Goal: Task Accomplishment & Management: Manage account settings

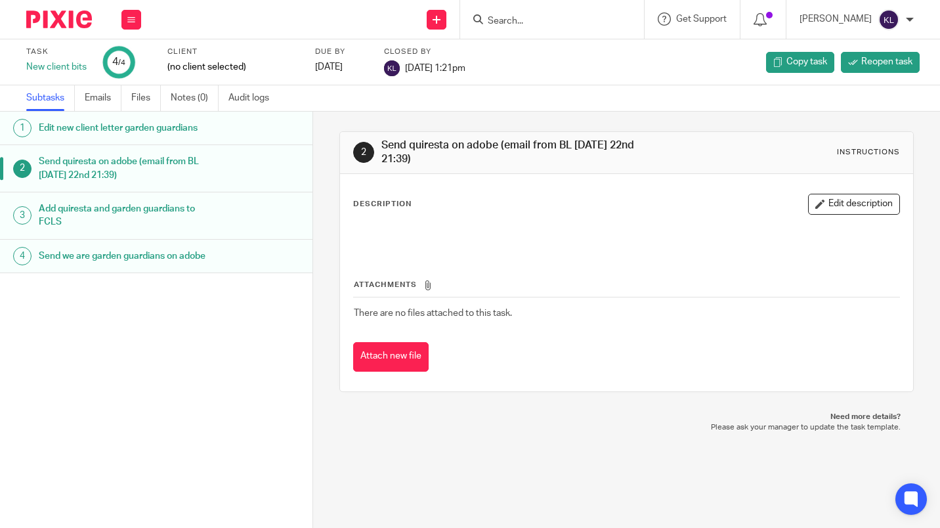
click at [526, 18] on input "Search" at bounding box center [545, 22] width 118 height 12
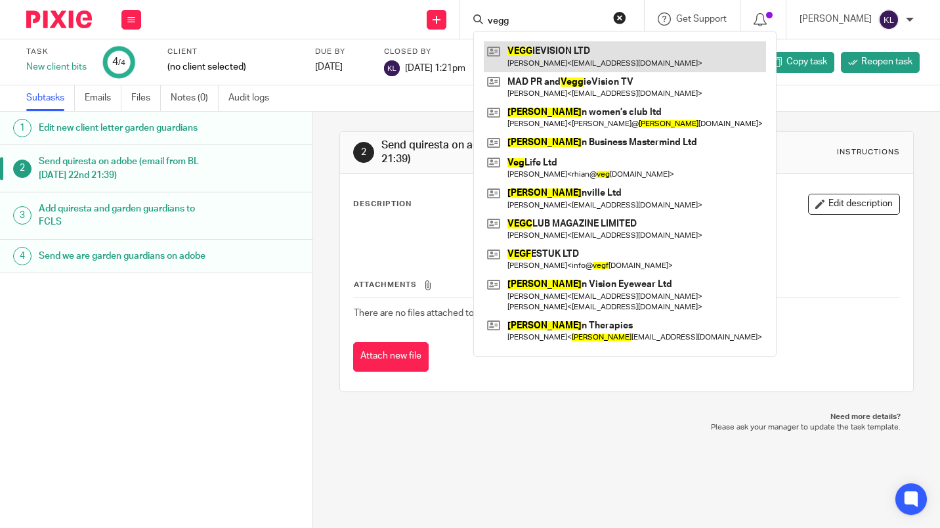
type input "vegg"
click at [606, 54] on link at bounding box center [625, 56] width 282 height 30
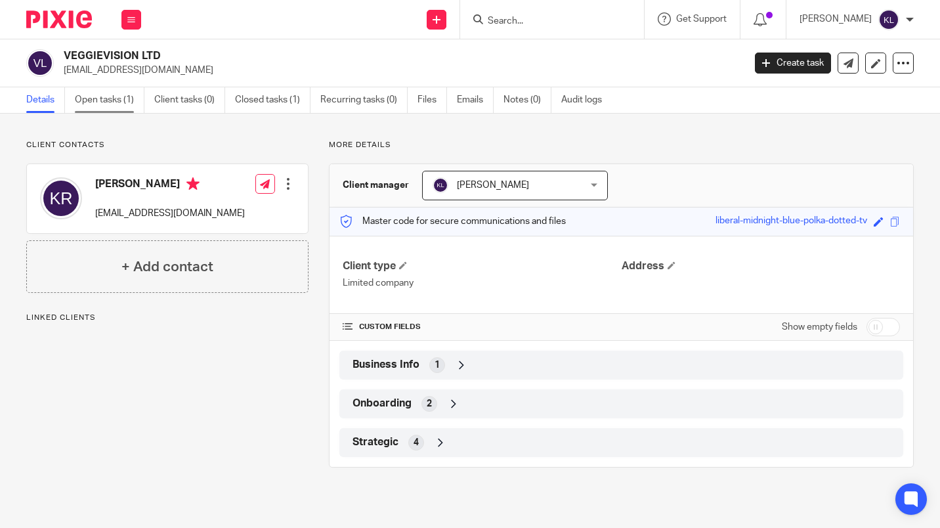
click at [105, 98] on link "Open tasks (1)" at bounding box center [110, 100] width 70 height 26
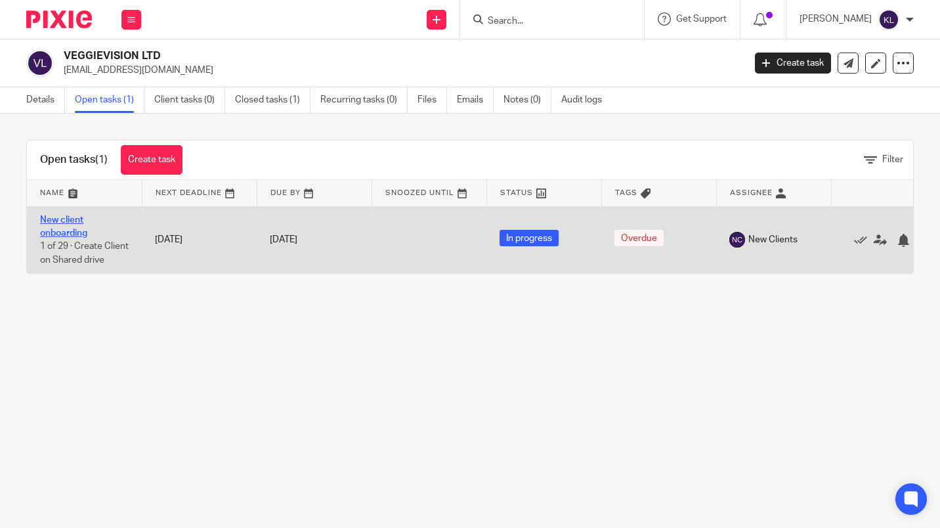
click at [70, 221] on link "New client onboarding" at bounding box center [63, 226] width 47 height 22
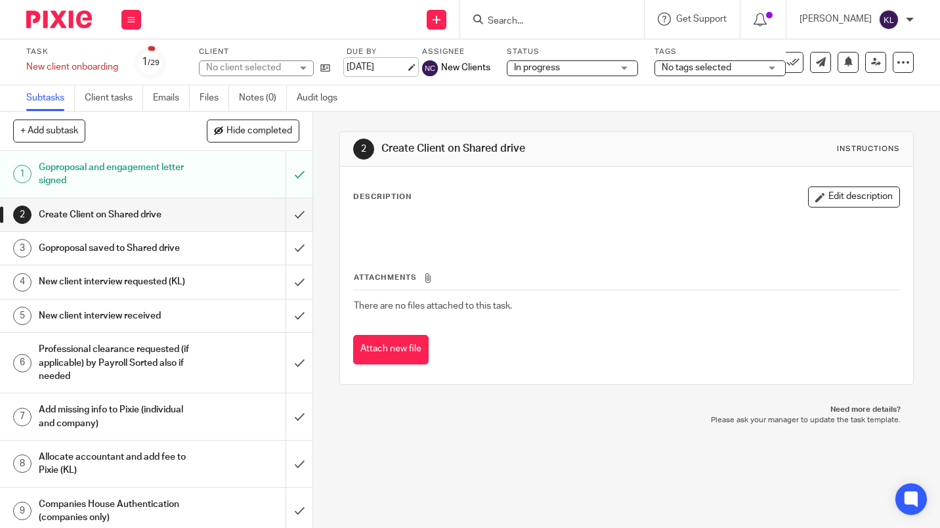
click at [372, 66] on link "[DATE]" at bounding box center [376, 67] width 59 height 14
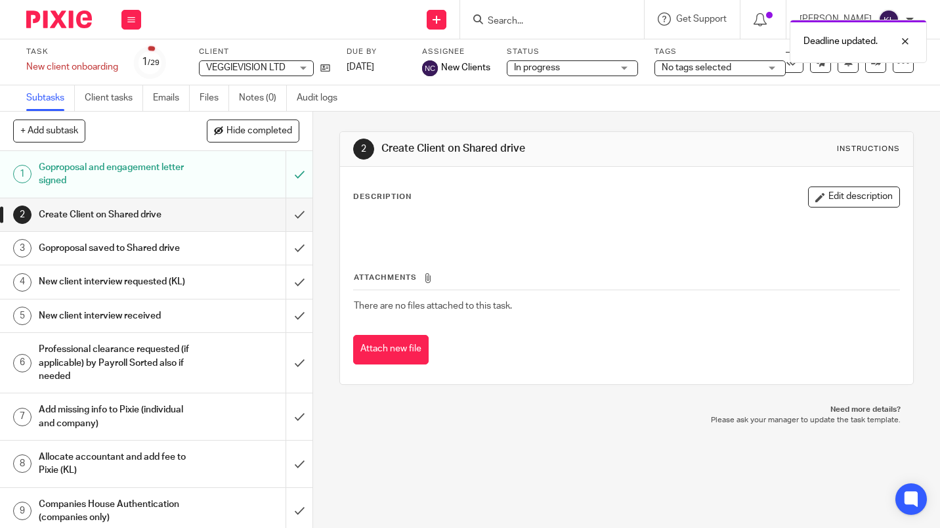
click at [173, 289] on h1 "New client interview requested (KL)" at bounding box center [117, 282] width 156 height 20
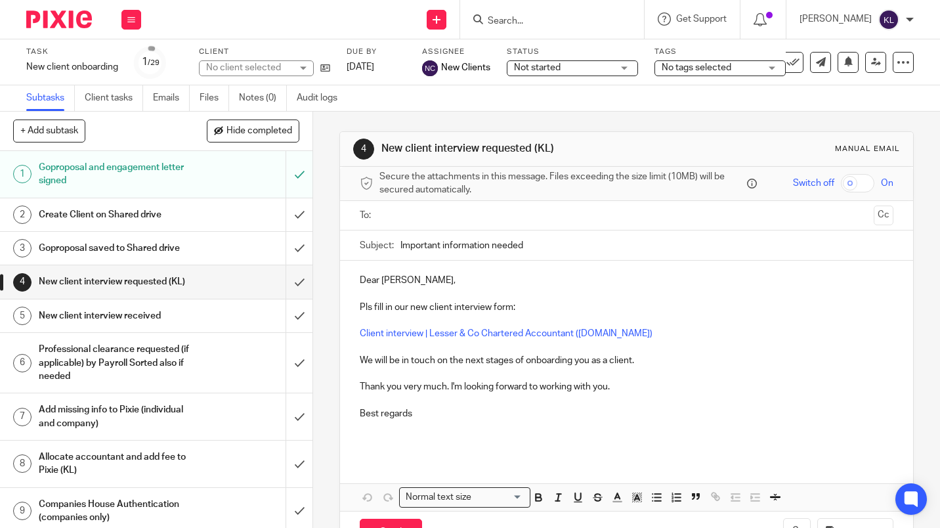
click at [427, 215] on input "text" at bounding box center [626, 215] width 484 height 15
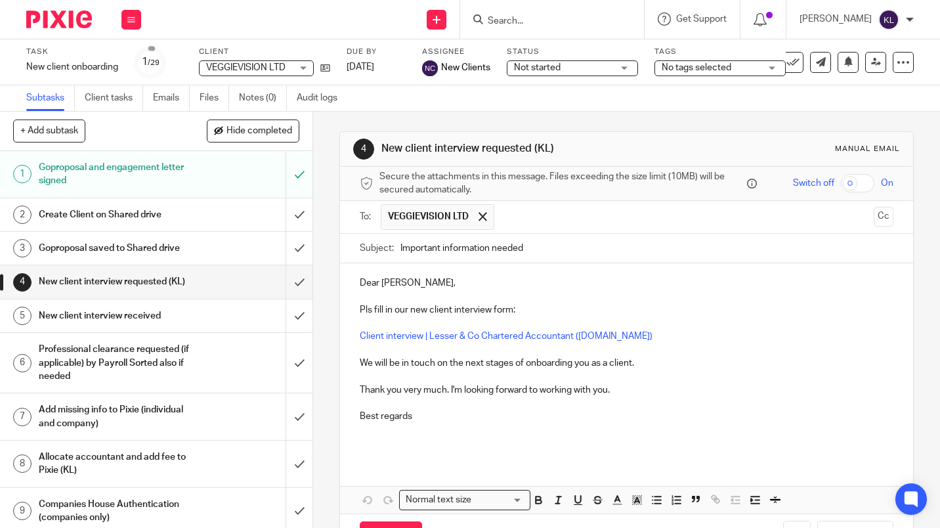
click at [695, 334] on p "Client interview | Lesser & Co Chartered Accountant ([DOMAIN_NAME])" at bounding box center [627, 336] width 534 height 13
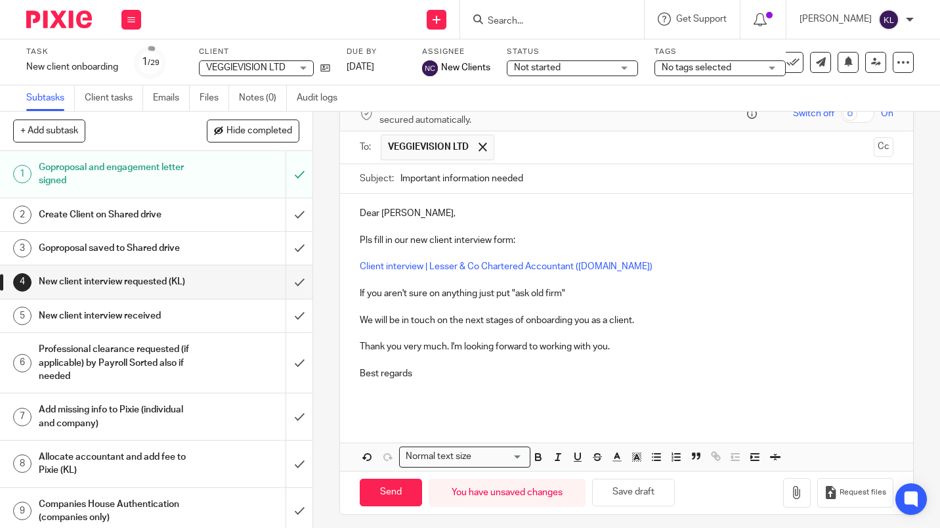
scroll to position [74, 0]
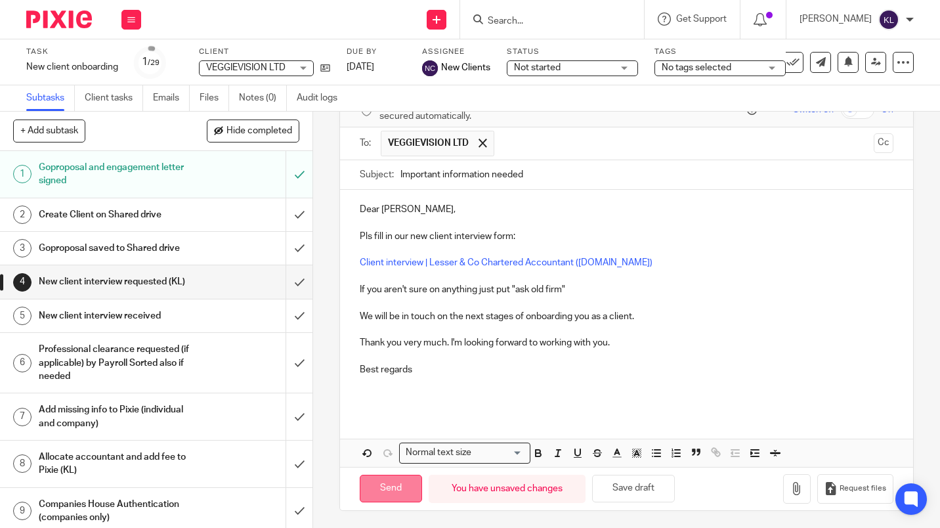
click at [390, 488] on input "Send" at bounding box center [391, 489] width 62 height 28
type input "Sent"
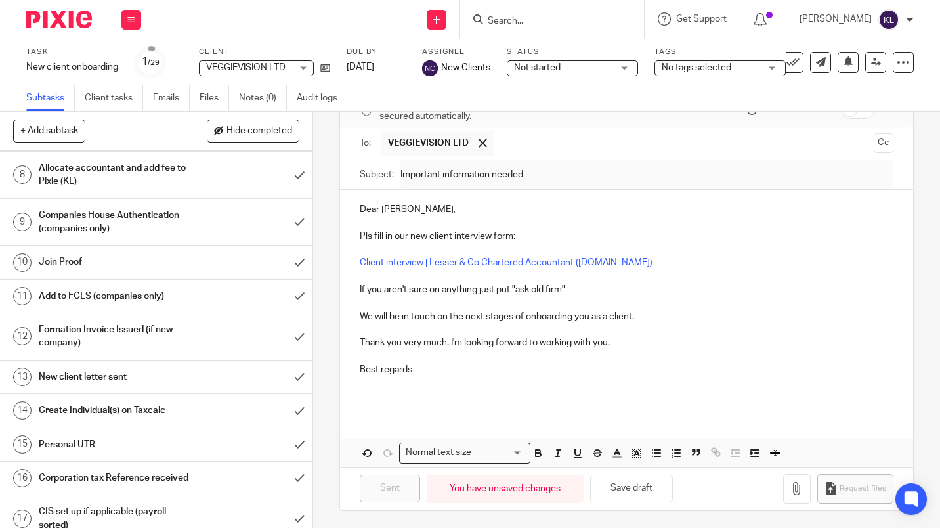
scroll to position [290, 0]
click at [289, 355] on input "submit" at bounding box center [156, 335] width 312 height 47
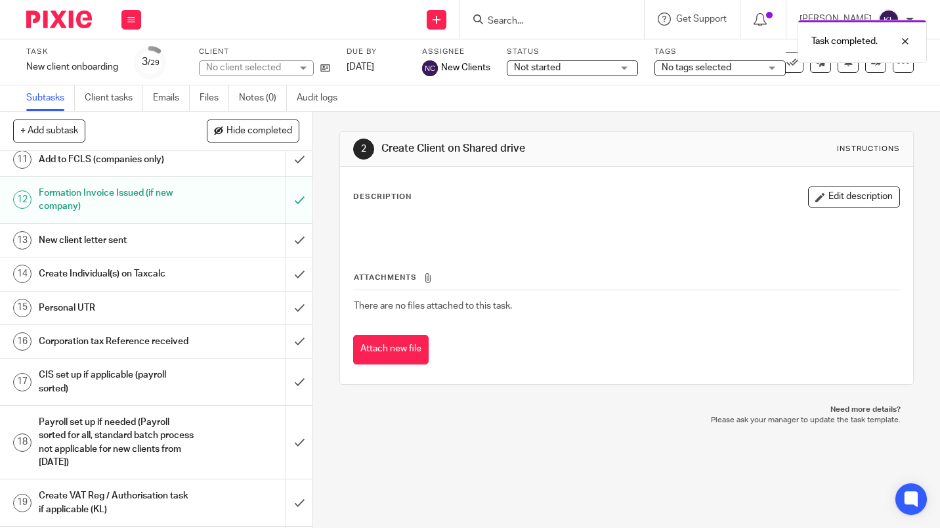
scroll to position [422, 0]
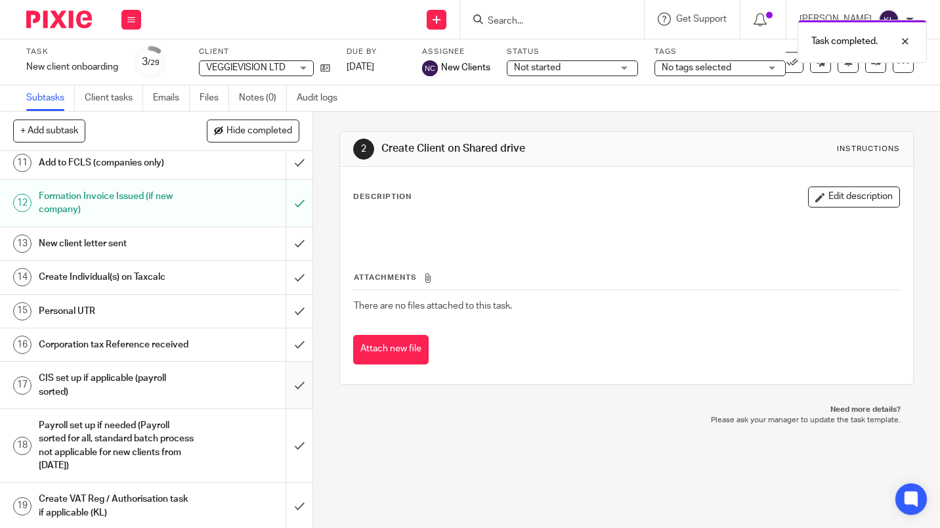
click at [289, 408] on input "submit" at bounding box center [156, 385] width 312 height 47
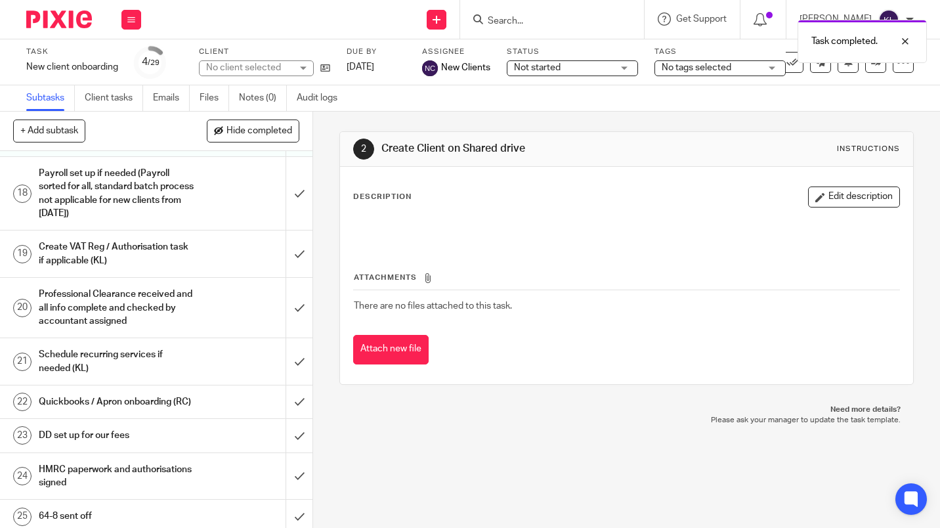
scroll to position [678, 0]
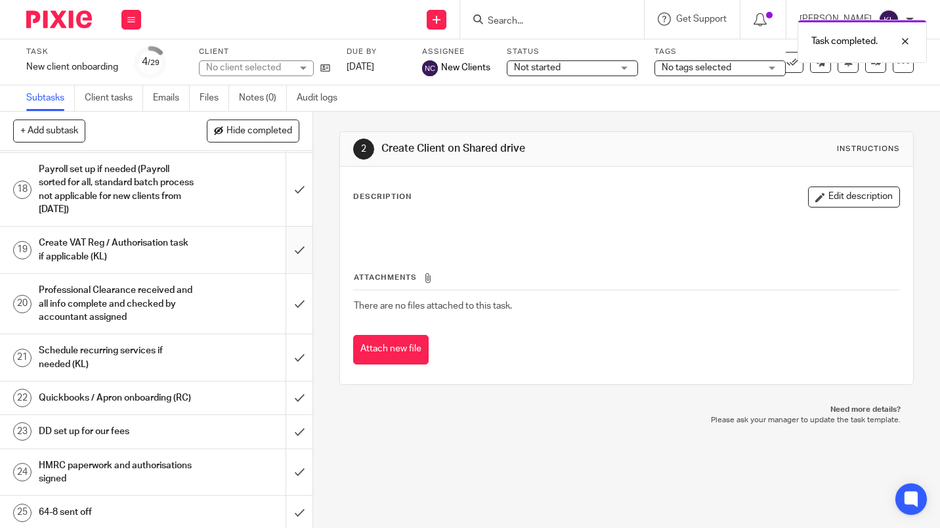
click at [291, 273] on input "submit" at bounding box center [156, 249] width 312 height 47
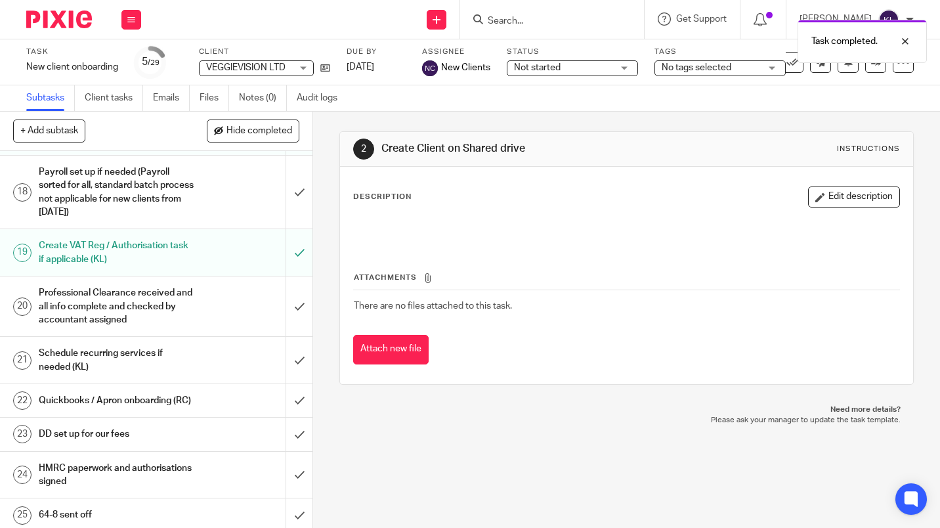
scroll to position [674, 0]
click at [288, 385] on input "submit" at bounding box center [156, 361] width 312 height 47
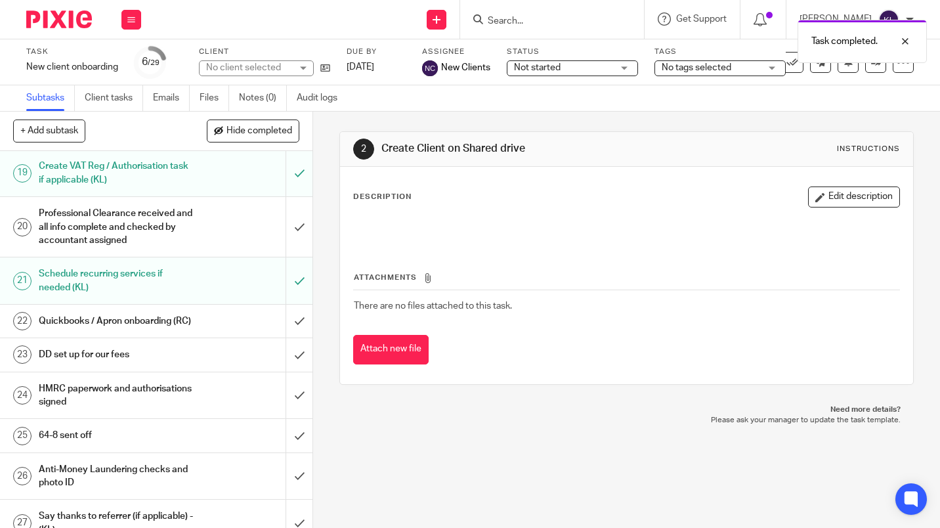
scroll to position [759, 0]
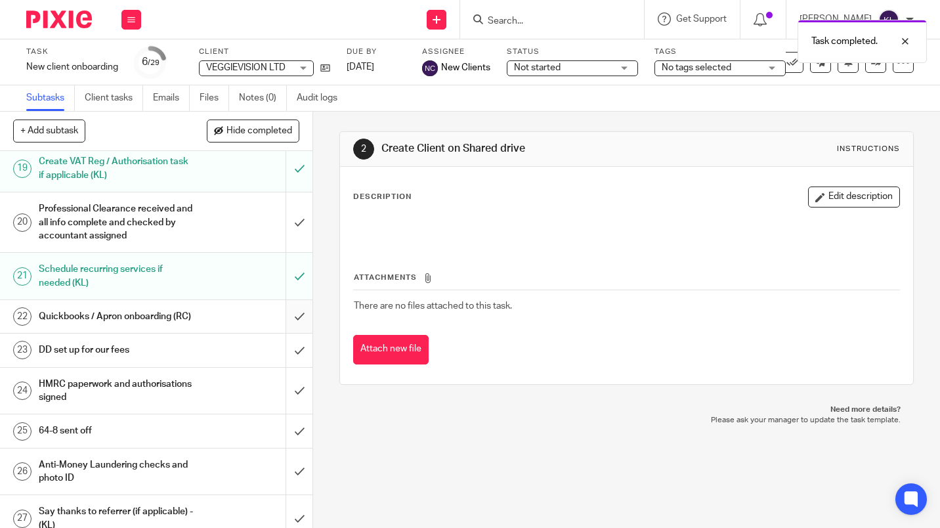
click at [292, 333] on input "submit" at bounding box center [156, 316] width 312 height 33
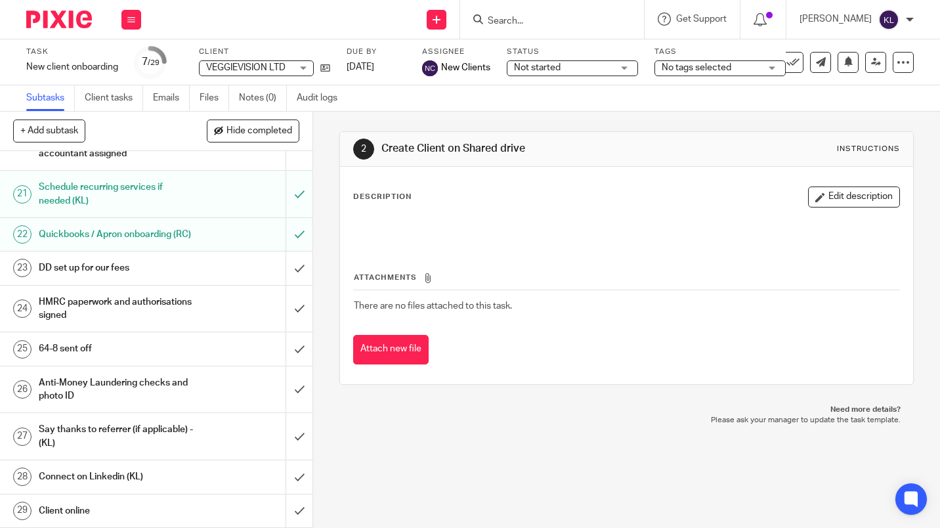
scroll to position [882, 0]
click at [292, 435] on input "submit" at bounding box center [156, 436] width 312 height 47
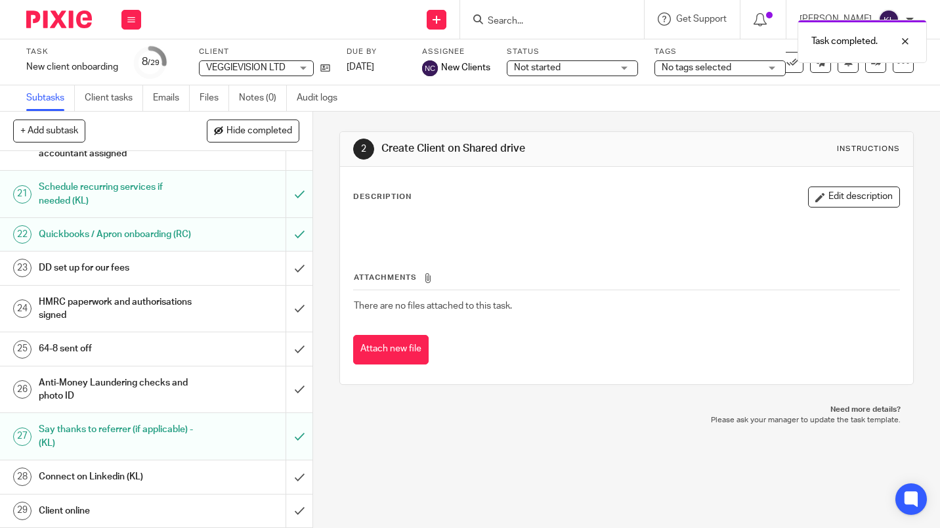
scroll to position [882, 0]
click at [299, 475] on input "submit" at bounding box center [156, 476] width 312 height 33
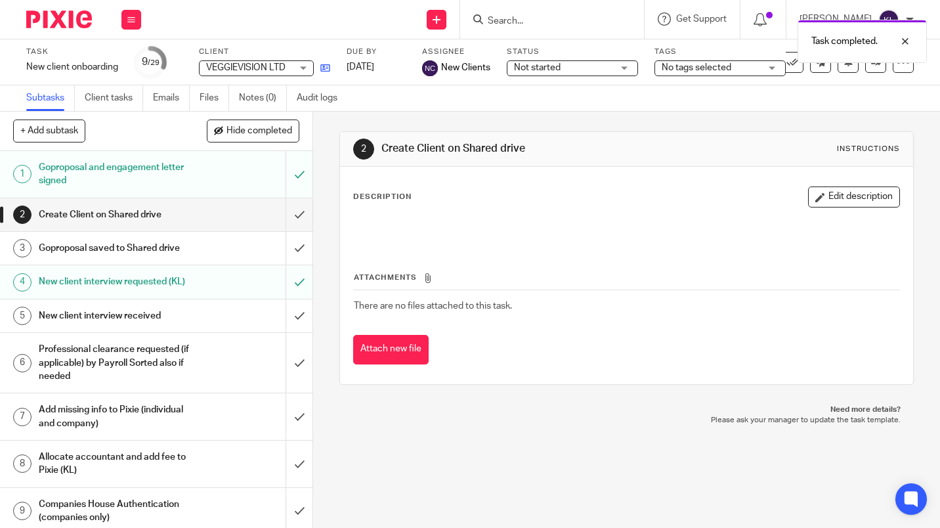
click at [330, 66] on icon at bounding box center [325, 68] width 10 height 10
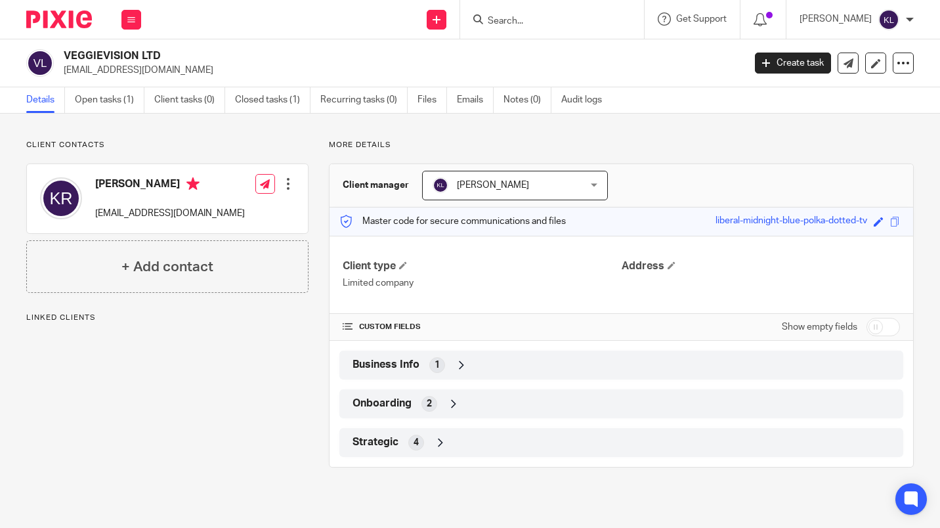
drag, startPoint x: 186, startPoint y: 65, endPoint x: 62, endPoint y: 75, distance: 123.9
click at [62, 75] on div "VEGGIEVISION LTD info@mad-promotions.com" at bounding box center [380, 63] width 709 height 28
copy p "info@mad-promotions.com"
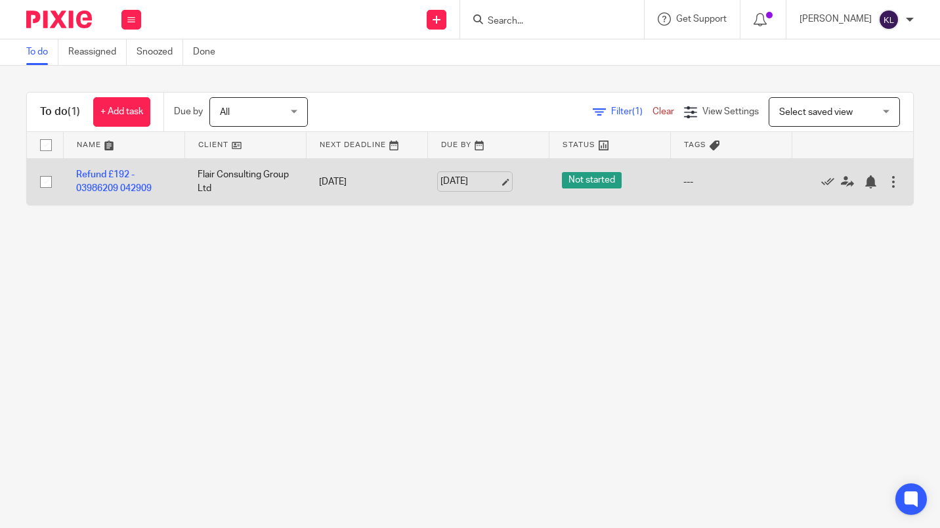
click at [461, 181] on link "25 Aug 2025" at bounding box center [469, 182] width 59 height 14
click at [864, 186] on div at bounding box center [870, 181] width 13 height 13
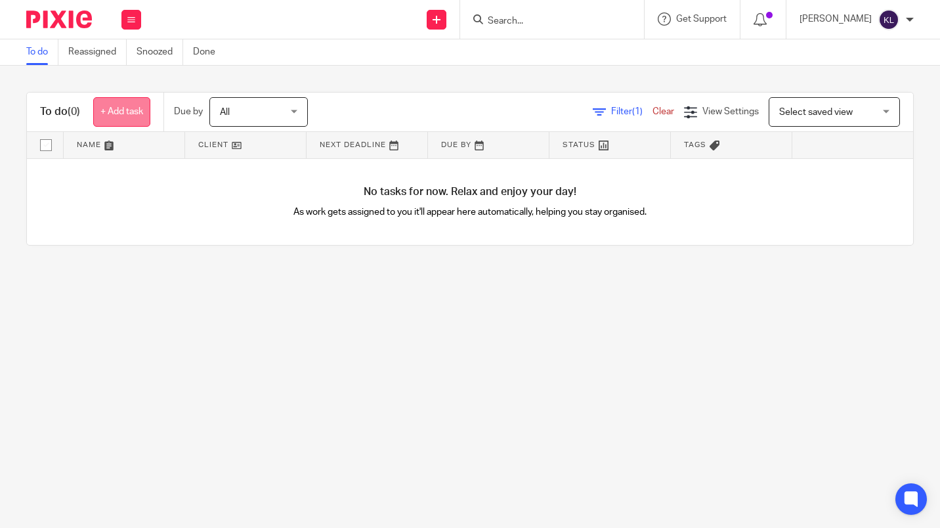
click at [142, 123] on link "+ Add task" at bounding box center [121, 112] width 57 height 30
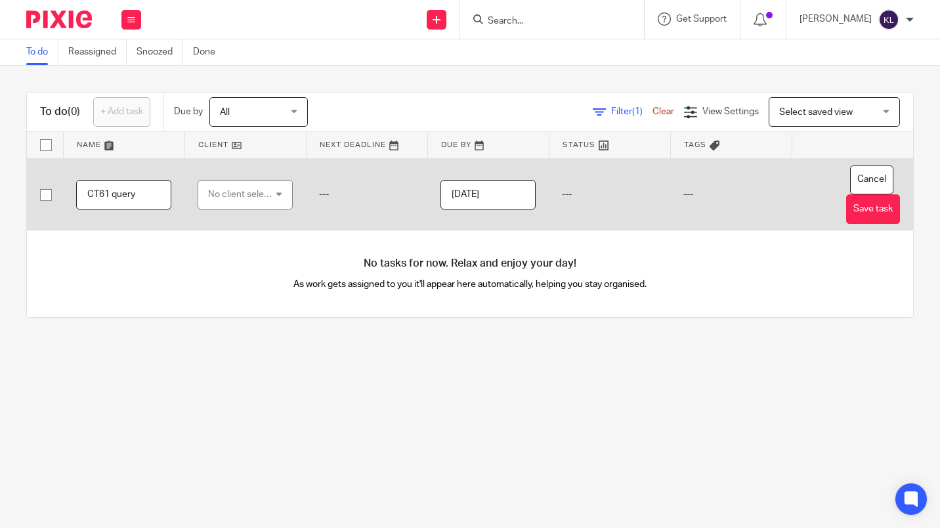
type input "CT61 query"
click at [219, 187] on div "No client selected" at bounding box center [241, 195] width 67 height 28
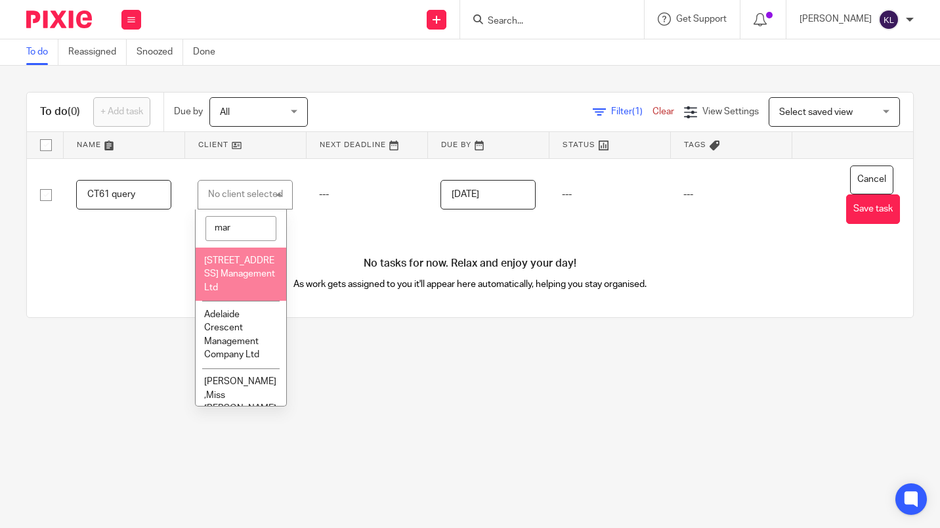
type input "mara"
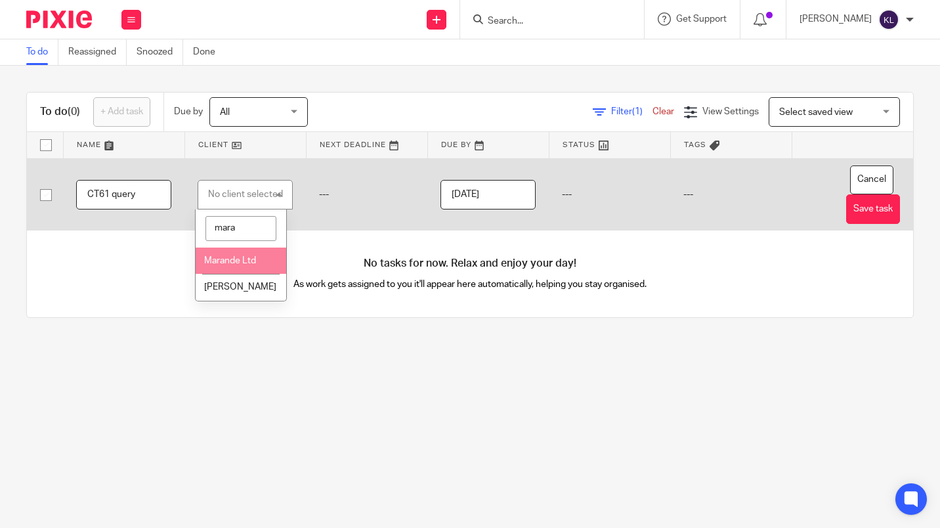
click at [231, 260] on span "Marande Ltd" at bounding box center [230, 260] width 52 height 9
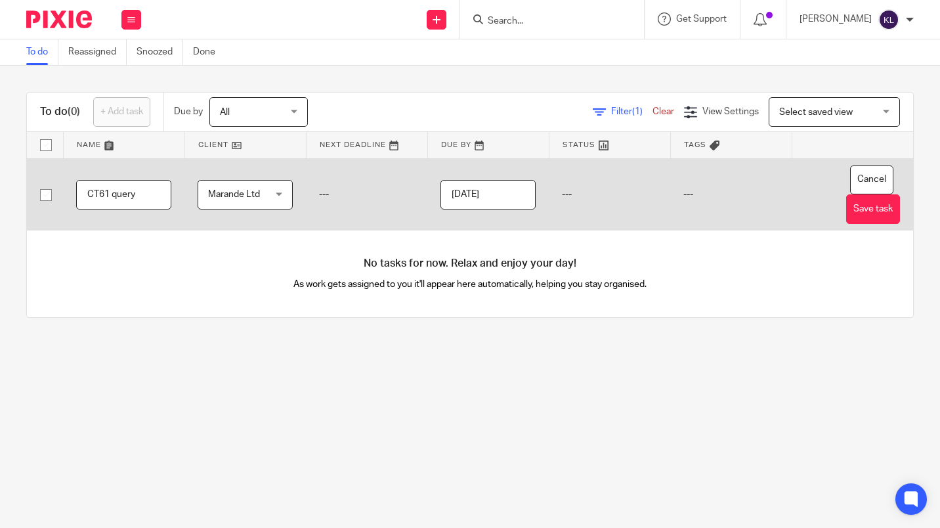
click at [138, 189] on input "CT61 query" at bounding box center [123, 195] width 95 height 30
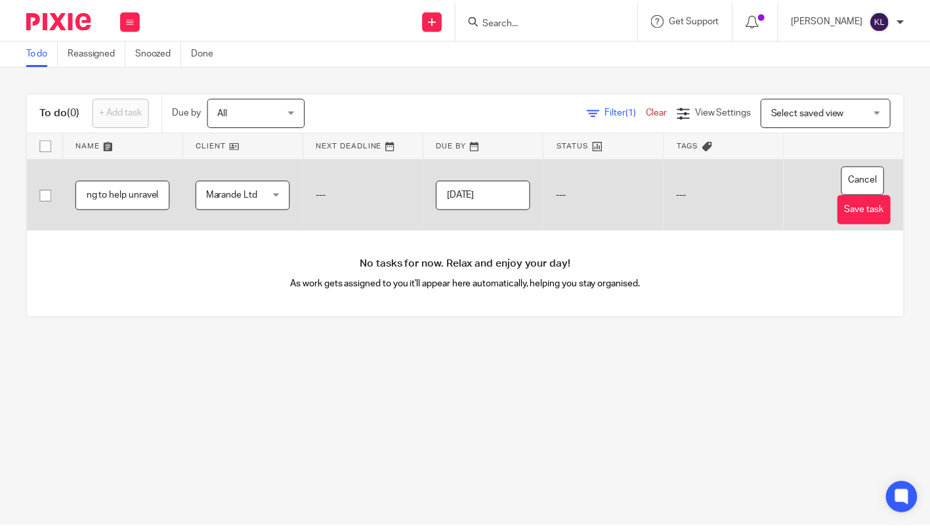
scroll to position [0, 360]
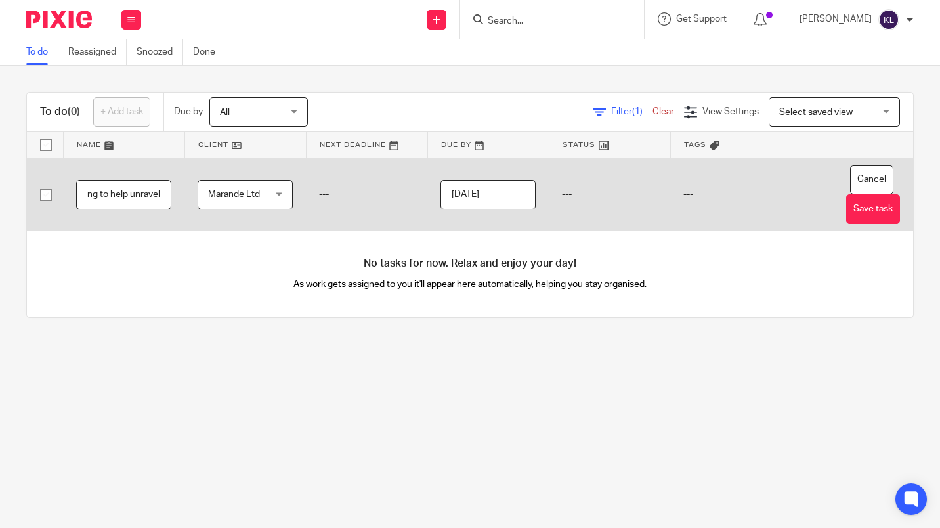
type input "CT61 query - pls see email from HMRC, let me know if you need me to unarchive a…"
click at [484, 192] on input "2025-08-25" at bounding box center [487, 195] width 95 height 30
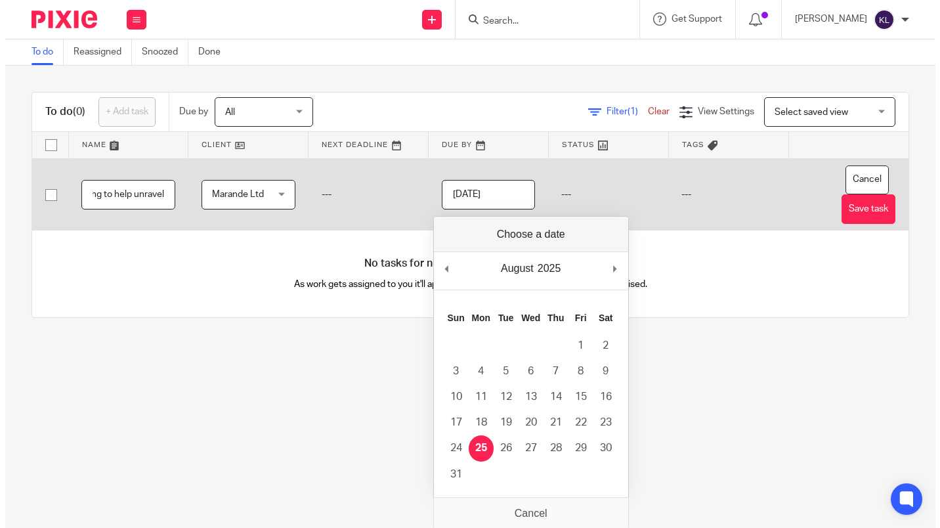
scroll to position [0, 0]
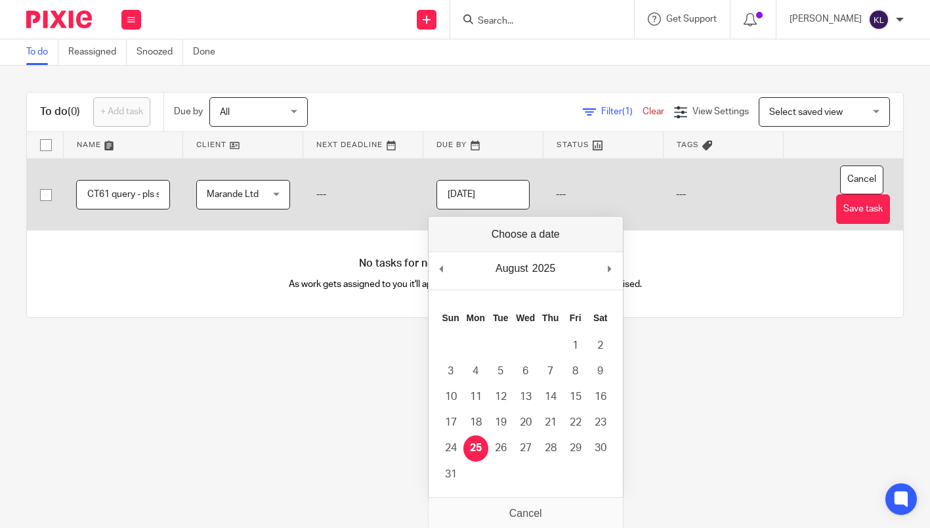
type input "2025-08-28"
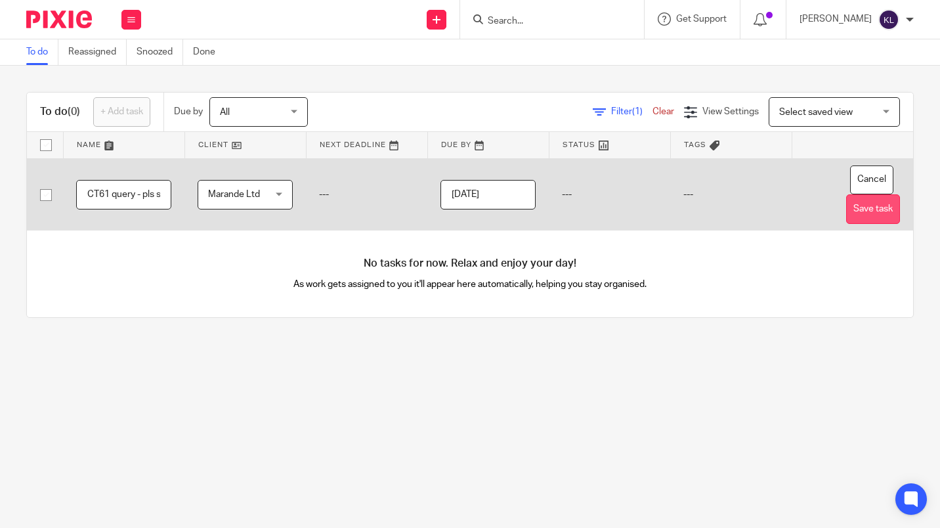
click at [853, 218] on button "Save task" at bounding box center [873, 209] width 54 height 30
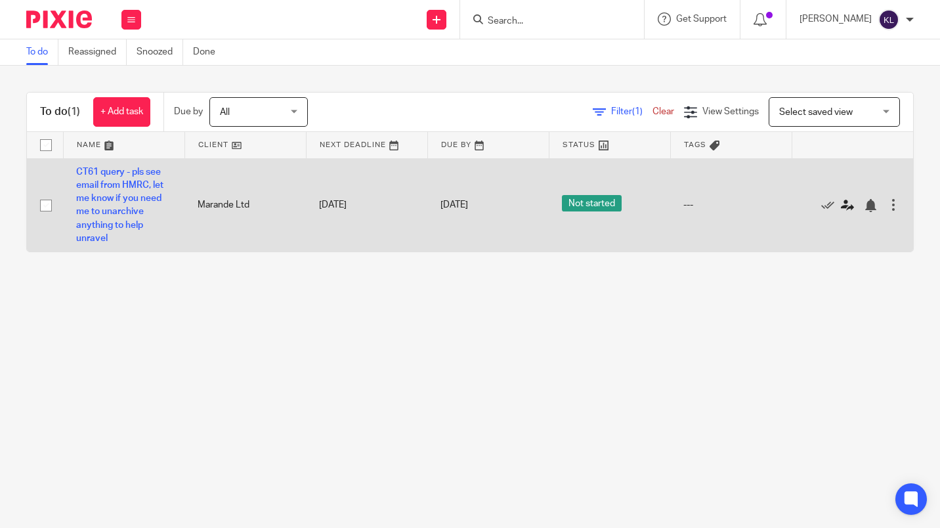
click at [841, 202] on icon at bounding box center [847, 205] width 13 height 13
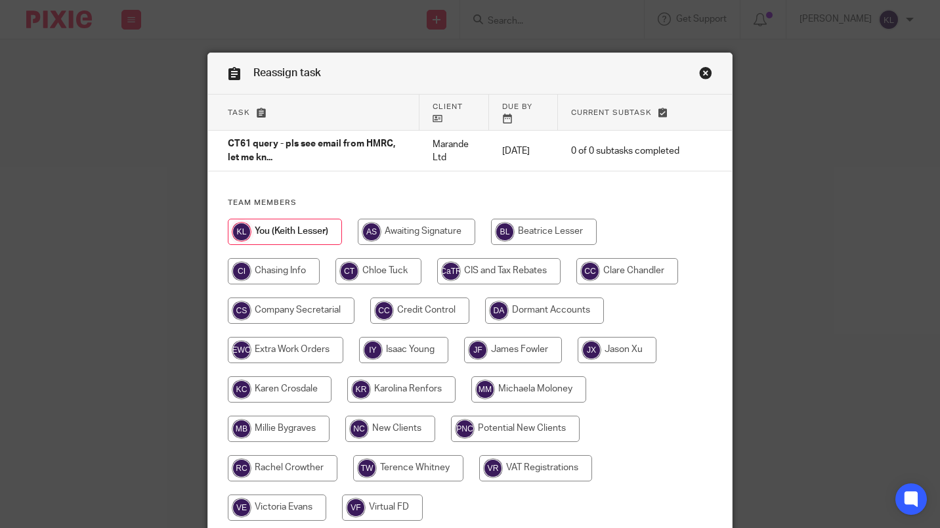
click at [550, 397] on input "radio" at bounding box center [528, 389] width 115 height 26
radio input "true"
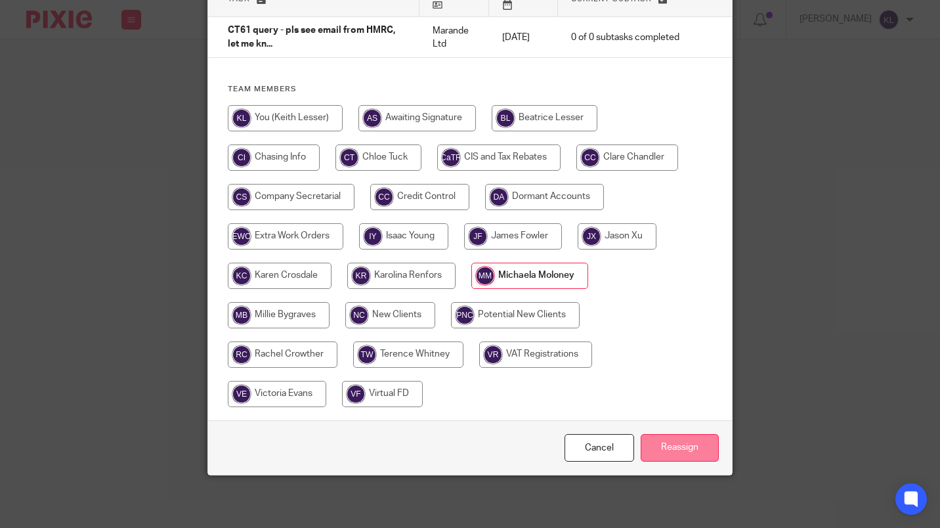
click at [671, 458] on input "Reassign" at bounding box center [680, 448] width 78 height 28
